Goal: Navigation & Orientation: Understand site structure

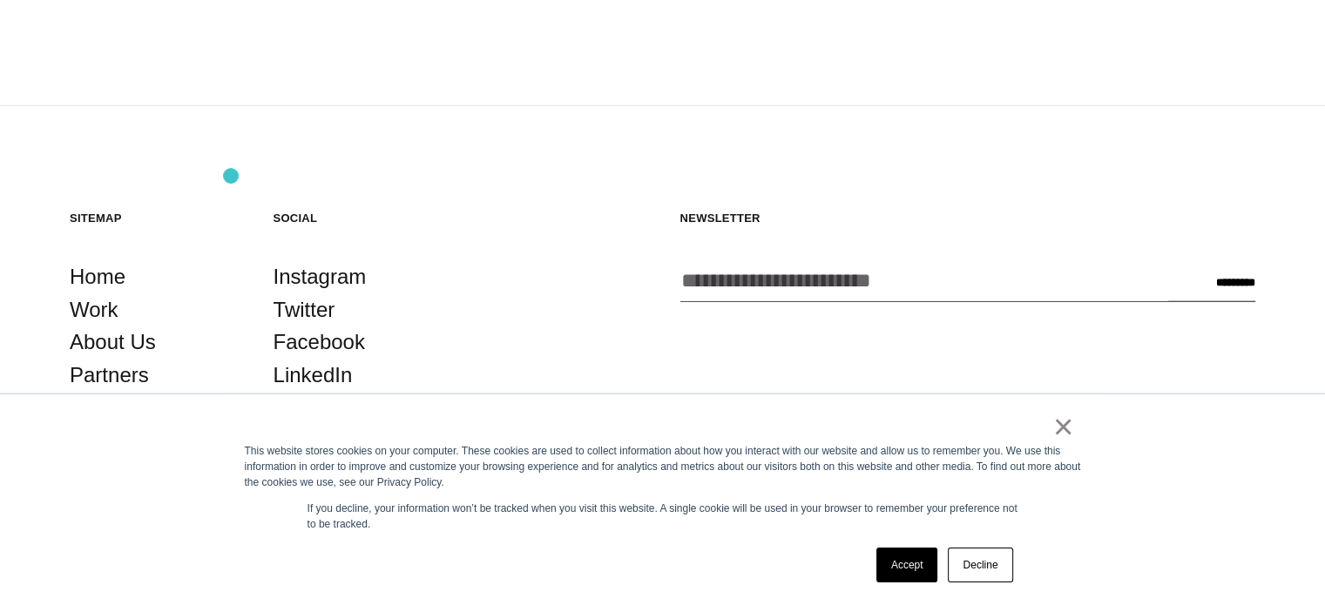
scroll to position [4567, 0]
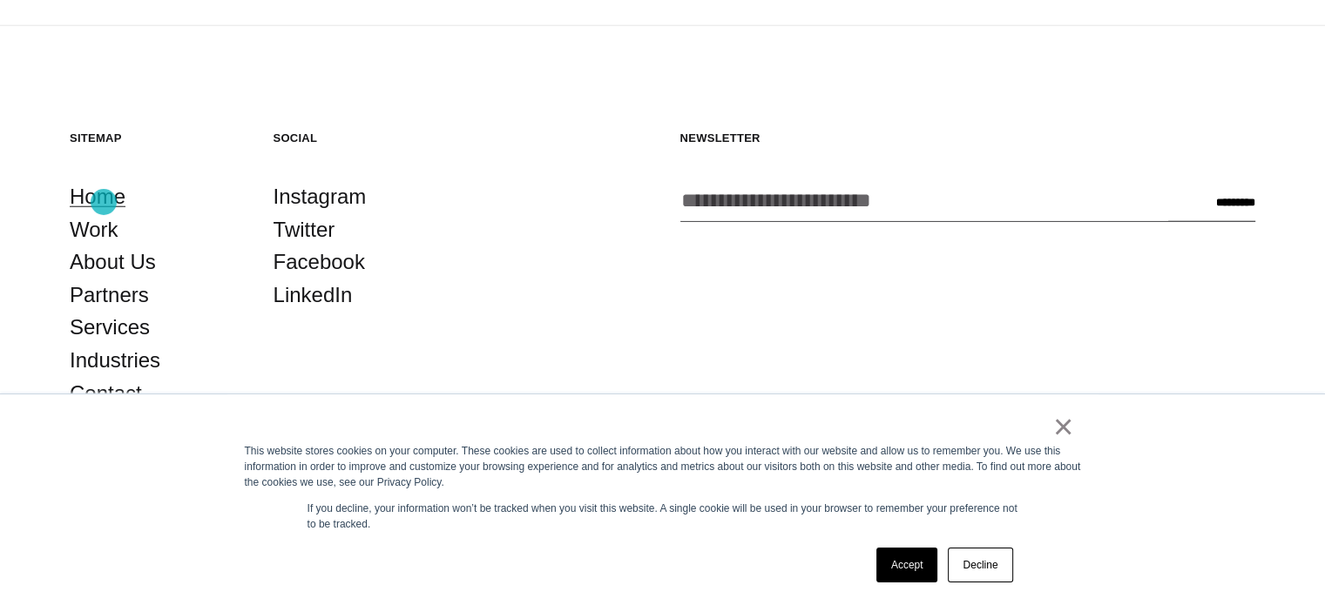
click at [104, 202] on link "Home" at bounding box center [98, 196] width 56 height 33
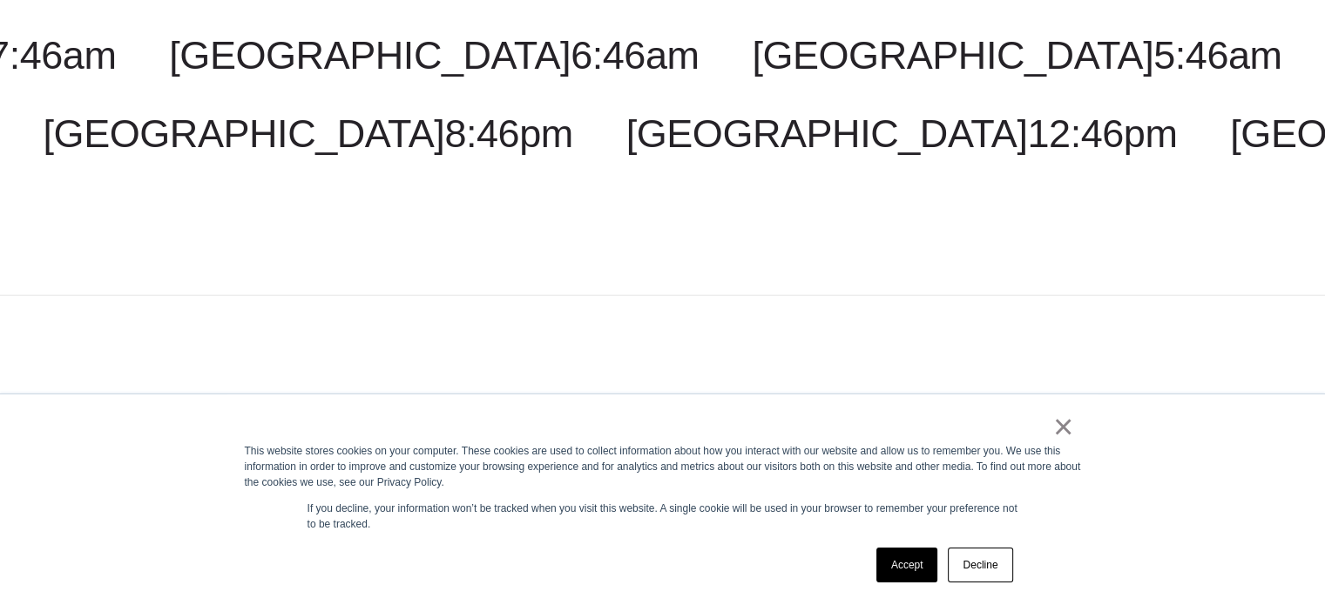
scroll to position [4567, 0]
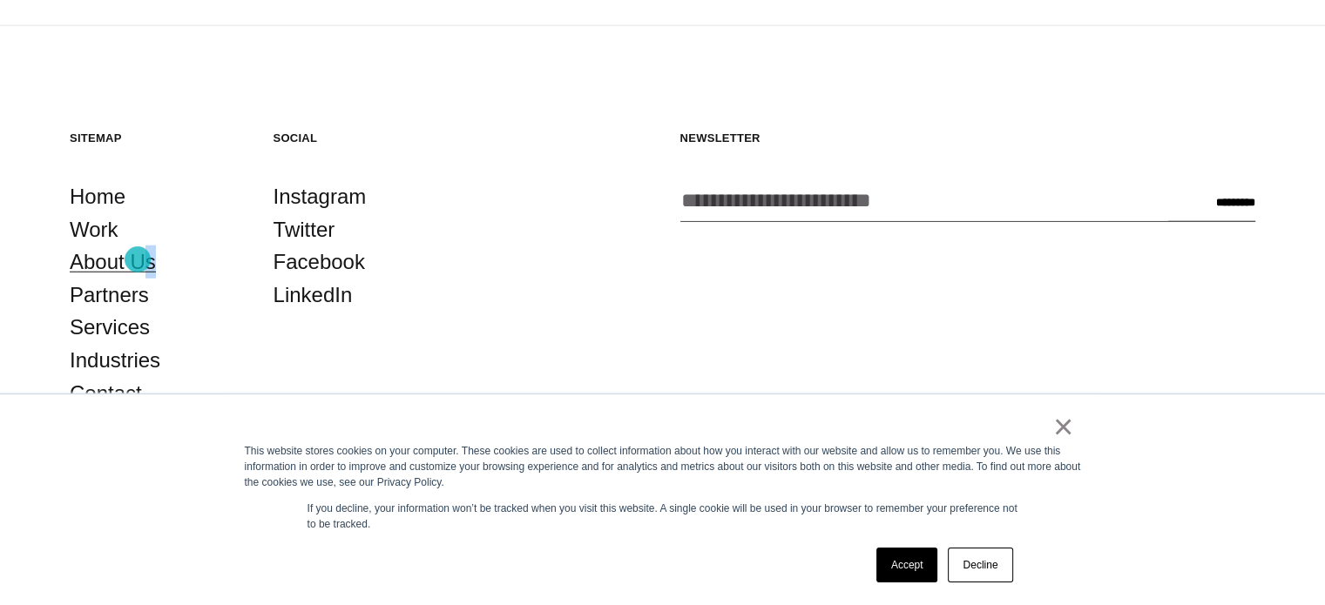
drag, startPoint x: 157, startPoint y: 255, endPoint x: 136, endPoint y: 260, distance: 21.5
click at [136, 260] on li "About Us" at bounding box center [154, 262] width 169 height 33
click at [136, 260] on link "About Us" at bounding box center [113, 262] width 86 height 33
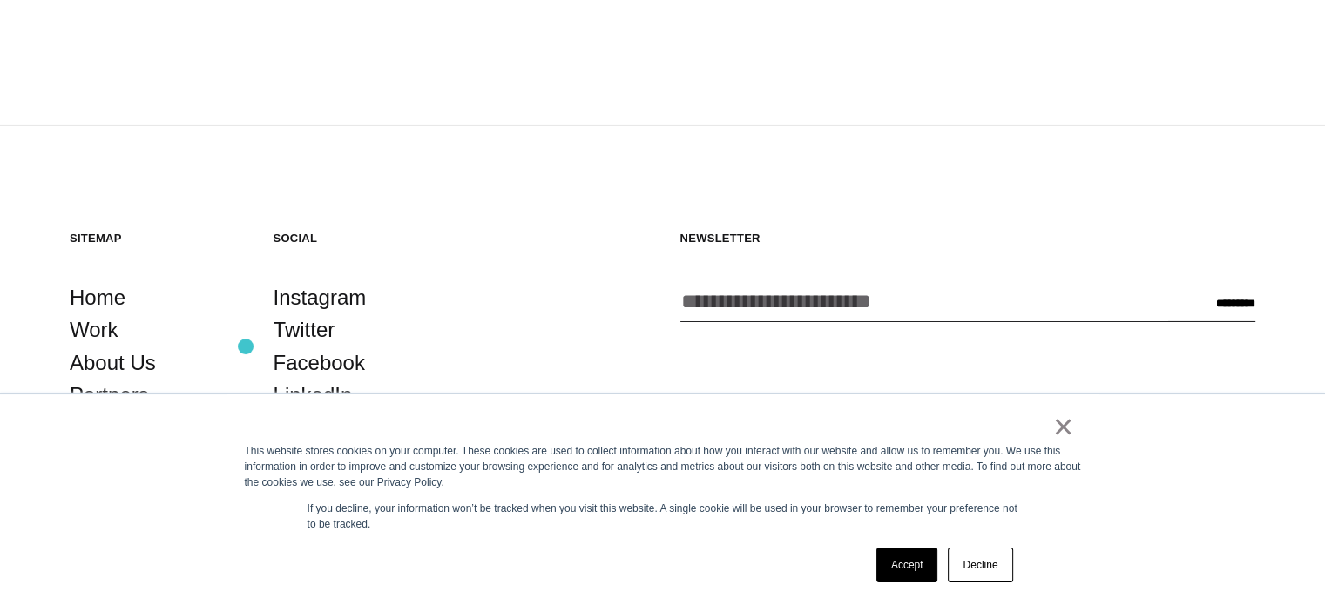
scroll to position [5967, 0]
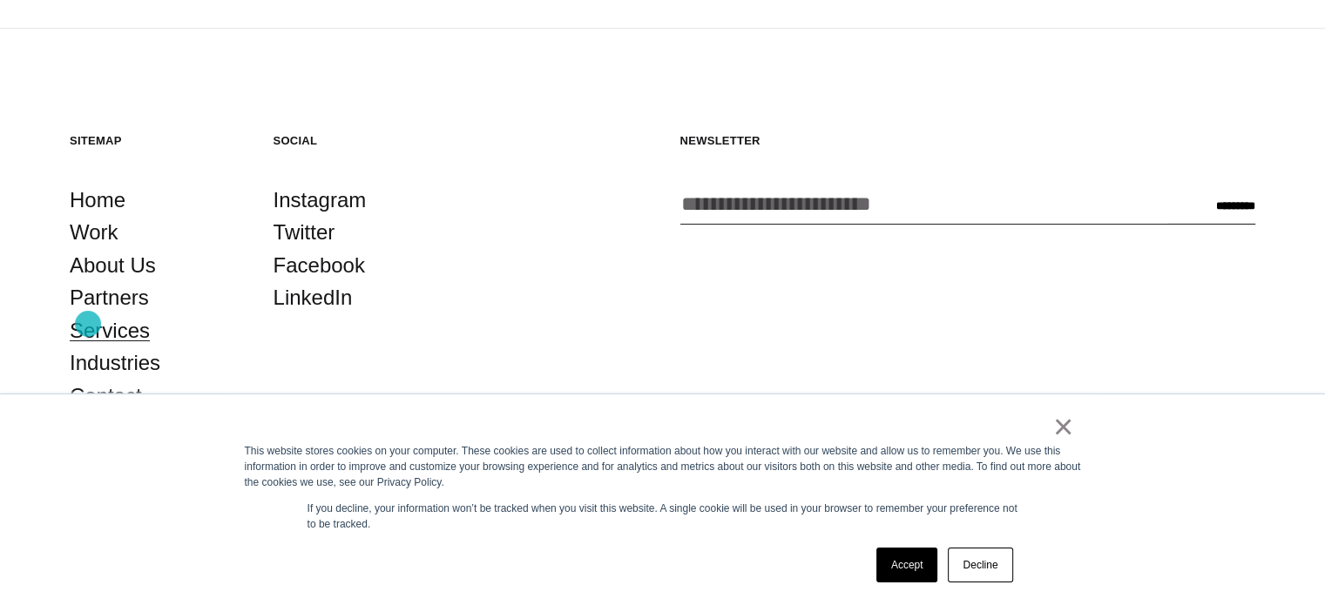
click at [88, 324] on link "Services" at bounding box center [110, 330] width 80 height 33
